Goal: Information Seeking & Learning: Learn about a topic

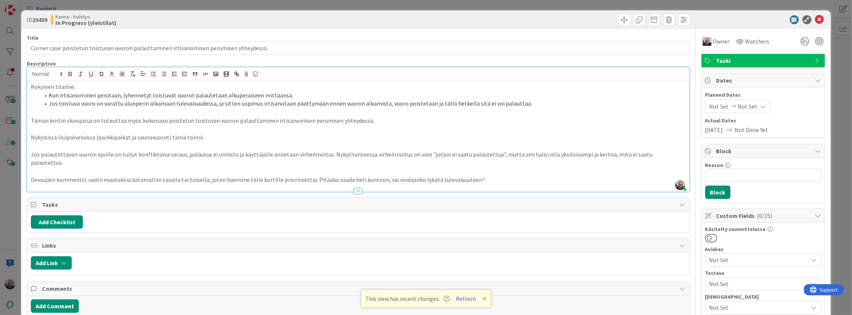
scroll to position [124, 0]
drag, startPoint x: 262, startPoint y: 50, endPoint x: 2, endPoint y: 45, distance: 259.5
click at [2, 45] on div "ID 23439 Kenno - Kehitys In Progress (yleistilat) Title 88 / 128 Corner case: p…" at bounding box center [426, 157] width 852 height 315
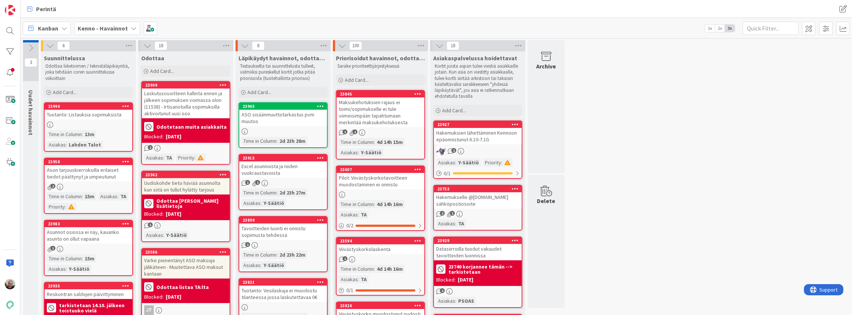
click at [101, 28] on b "Kenno - Havainnot" at bounding box center [103, 28] width 50 height 7
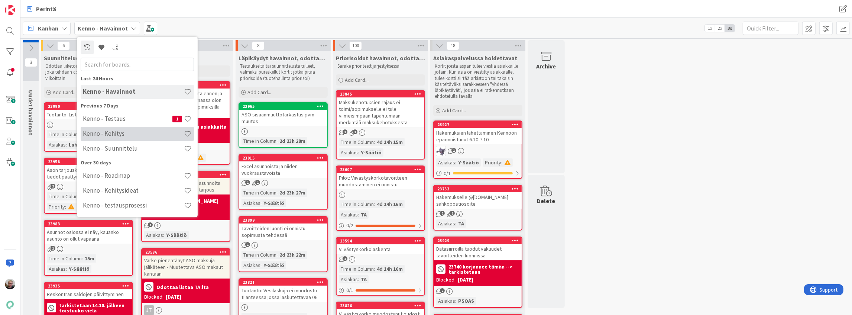
click at [127, 137] on h4 "Kenno - Kehitys" at bounding box center [133, 133] width 101 height 7
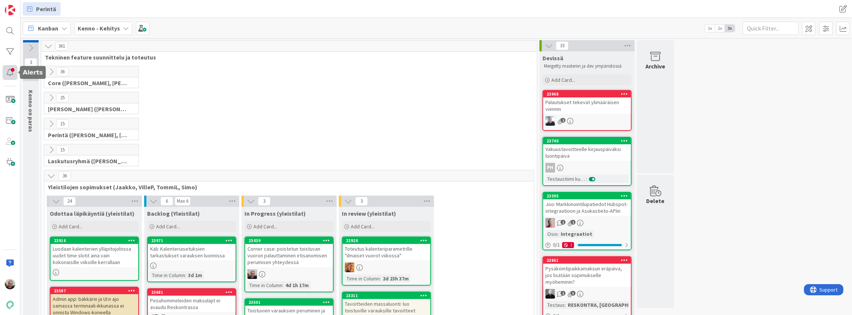
click at [13, 71] on div at bounding box center [10, 72] width 15 height 15
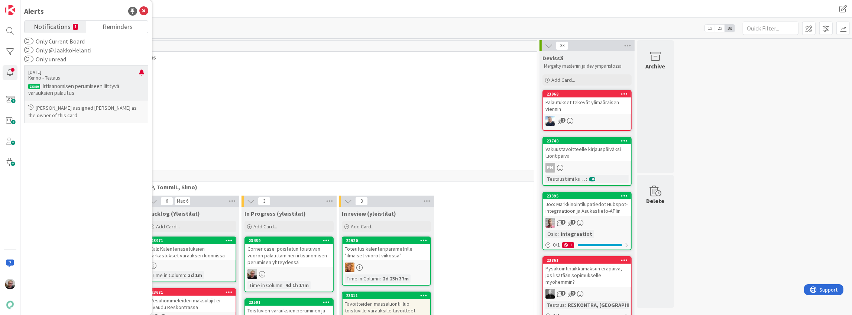
click at [58, 86] on p "Irtisanomisen perumiseen liittyvä varauksien palautus" at bounding box center [86, 89] width 116 height 13
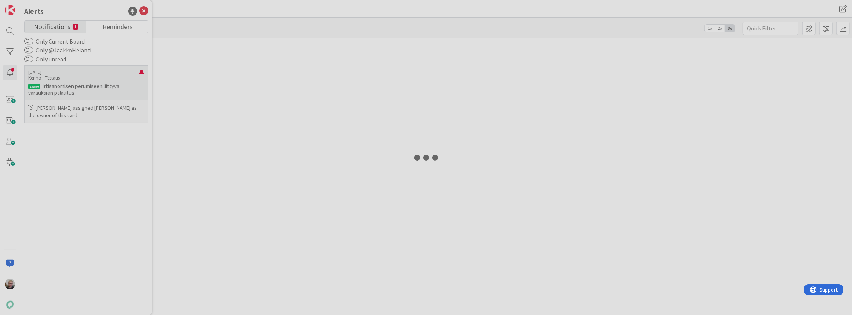
type input "19643"
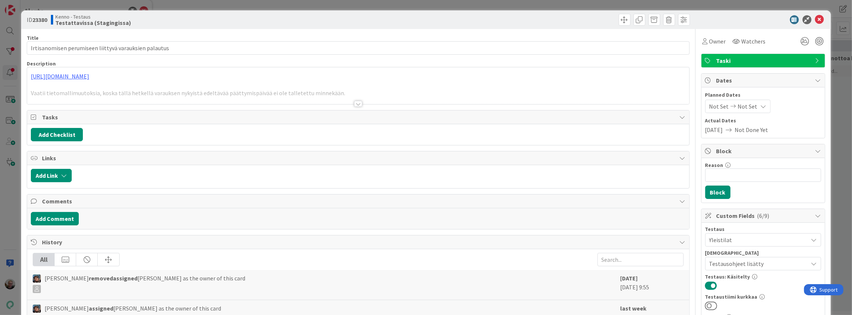
click at [112, 94] on div at bounding box center [358, 94] width 662 height 19
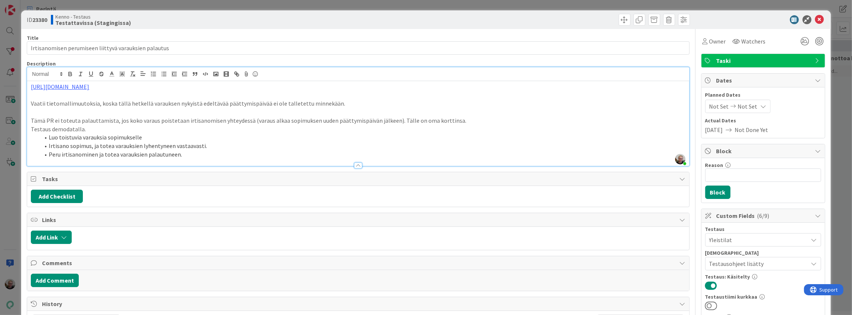
click at [129, 104] on p "Vaatii tietomallimuutoksia, koska tällä hetkellä varauksen nykyistä edeltävää p…" at bounding box center [358, 103] width 655 height 9
click at [215, 103] on p "Vaatii tietomallimuutoksia, koska tällä hetkellä varauksen nykyistä edeltävää p…" at bounding box center [358, 103] width 655 height 9
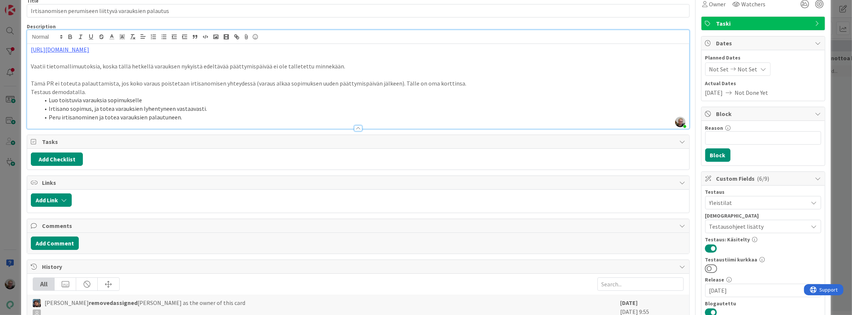
scroll to position [25, 0]
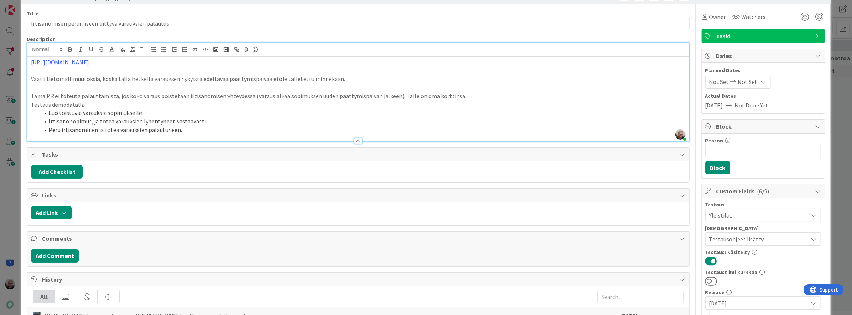
click at [218, 115] on li "Luo toistuvia varauksia sopimukselle" at bounding box center [363, 113] width 646 height 9
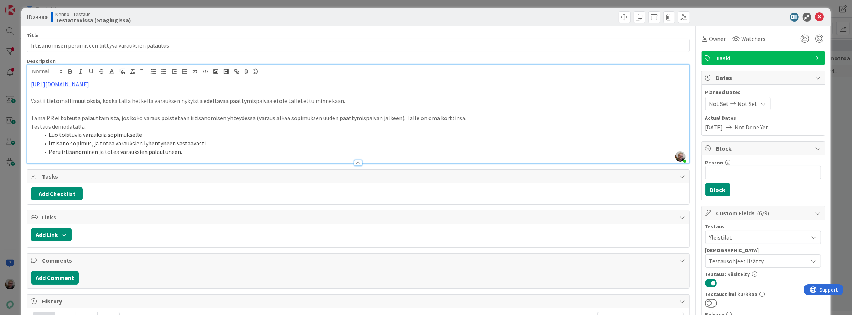
scroll to position [0, 0]
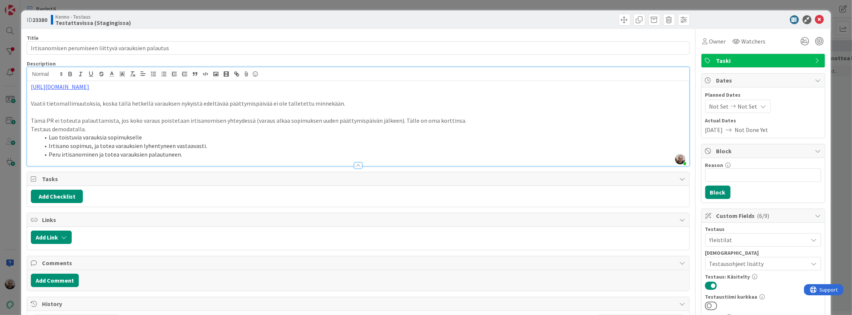
click at [122, 101] on p "Vaatii tietomallimuutoksia, koska tällä hetkellä varauksen nykyistä edeltävää p…" at bounding box center [358, 103] width 655 height 9
click at [285, 104] on p "Vaatii tietomallimuutoksia, koska tällä hetkellä varauksen nykyistä edeltävää p…" at bounding box center [358, 103] width 655 height 9
drag, startPoint x: 135, startPoint y: 113, endPoint x: 224, endPoint y: 123, distance: 90.5
click at [224, 123] on div "[URL][DOMAIN_NAME] Vaatii tietomallimuutoksia, koska tällä hetkellä varauksen n…" at bounding box center [358, 123] width 662 height 85
click at [224, 123] on p "Tämä PR ei toteuta palauttamista, jos koko varaus poistetaan irtisanomisen yhte…" at bounding box center [358, 120] width 655 height 9
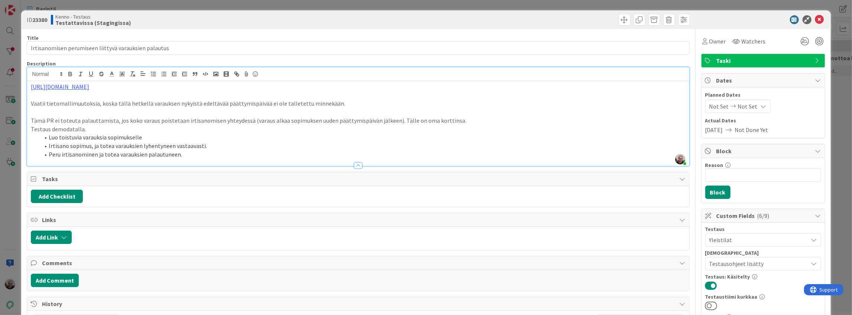
click at [110, 139] on li "Luo toistuvia varauksia sopimukselle" at bounding box center [363, 137] width 646 height 9
click at [117, 120] on p "Tämä PR ei toteuta palauttamista, jos koko varaus poistetaan irtisanomisen yhte…" at bounding box center [358, 120] width 655 height 9
click at [117, 138] on li "Luo toistuvia varauksia sopimukselle" at bounding box center [363, 137] width 646 height 9
click at [201, 138] on li "Luo toistuvia varauksia sopimukselle" at bounding box center [363, 137] width 646 height 9
click at [816, 19] on icon at bounding box center [819, 19] width 9 height 9
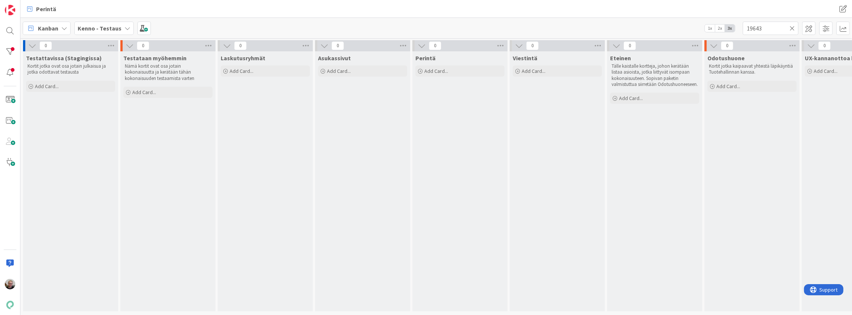
click at [106, 29] on b "Kenno - Testaus" at bounding box center [100, 28] width 44 height 7
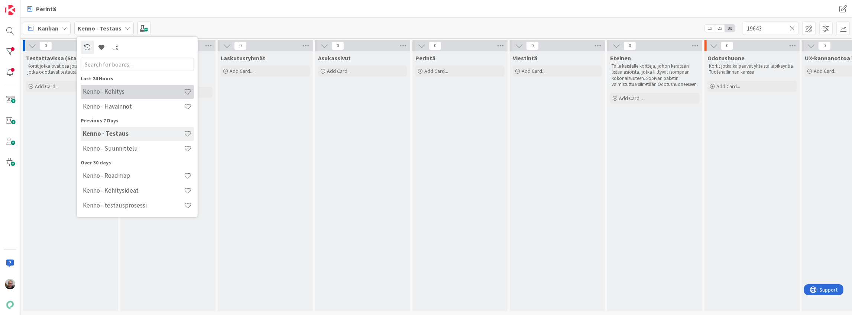
click at [121, 91] on h4 "Kenno - Kehitys" at bounding box center [133, 91] width 101 height 7
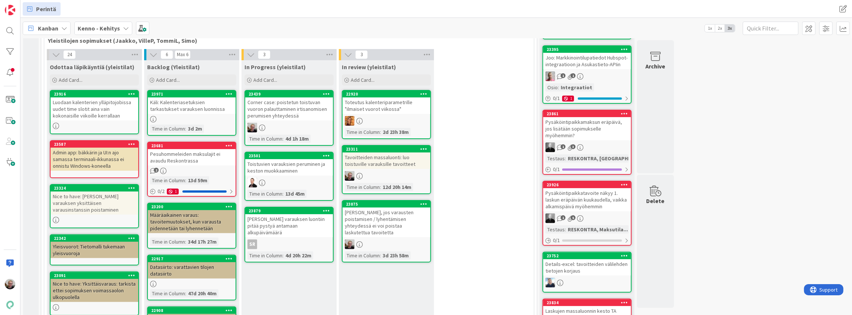
scroll to position [149, 0]
